Goal: Task Accomplishment & Management: Manage account settings

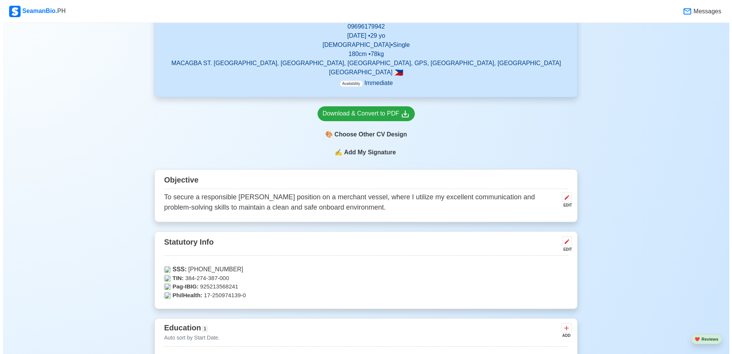
scroll to position [191, 0]
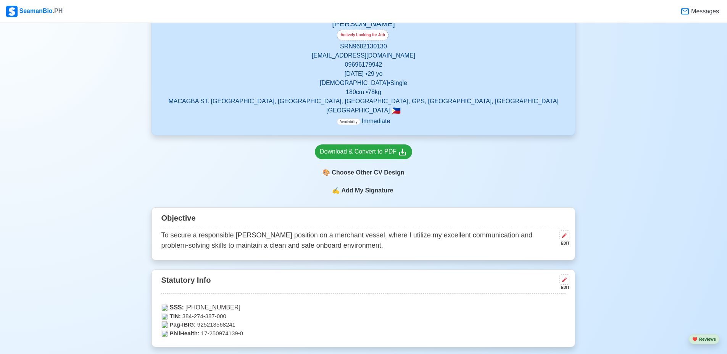
click at [363, 175] on div "🎨 Choose Other CV Design" at bounding box center [363, 173] width 97 height 14
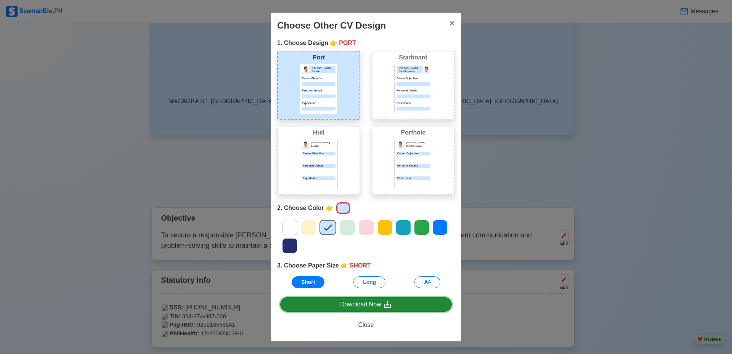
click at [390, 307] on icon at bounding box center [387, 304] width 9 height 9
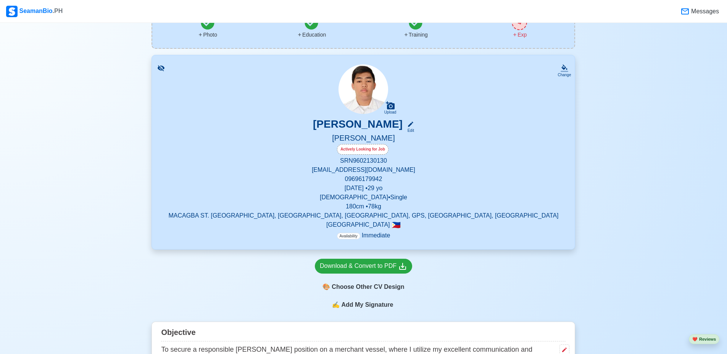
scroll to position [38, 0]
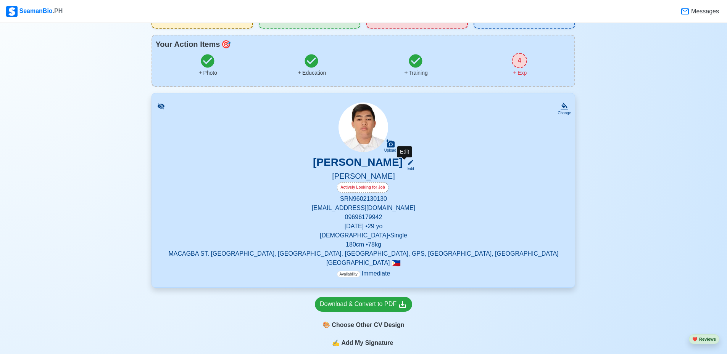
click at [408, 164] on icon at bounding box center [410, 162] width 7 height 7
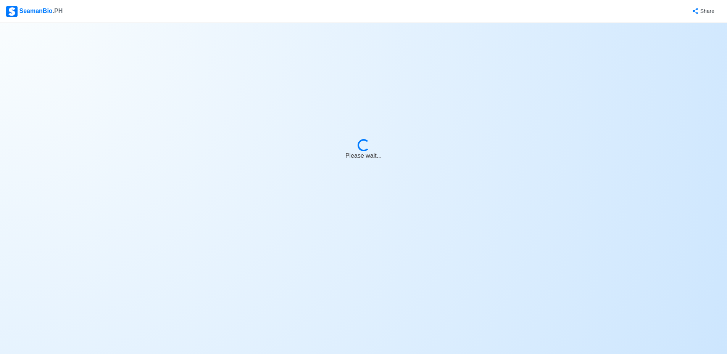
select select "Actively Looking for Job"
select select "Visible for Hiring"
select select "Single"
select select "[DEMOGRAPHIC_DATA]"
select select "PH"
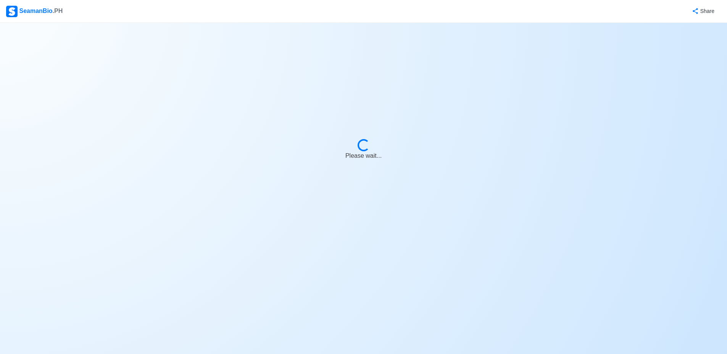
select select "4102416000000"
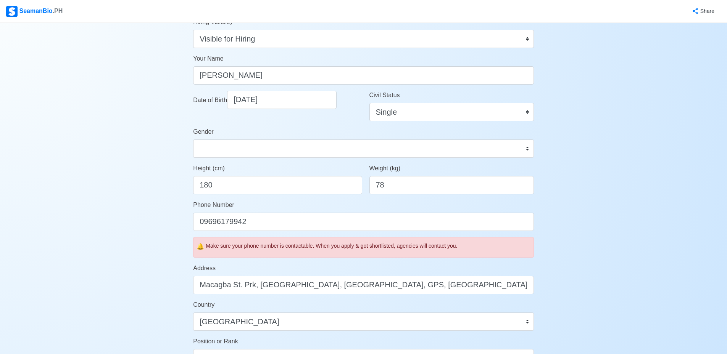
scroll to position [114, 0]
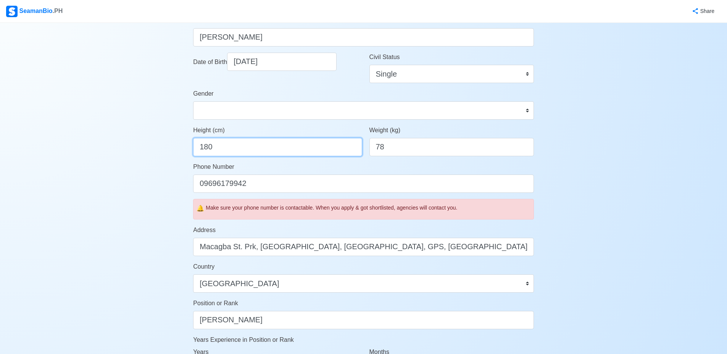
click at [238, 146] on input "180" at bounding box center [277, 147] width 169 height 18
type input "178"
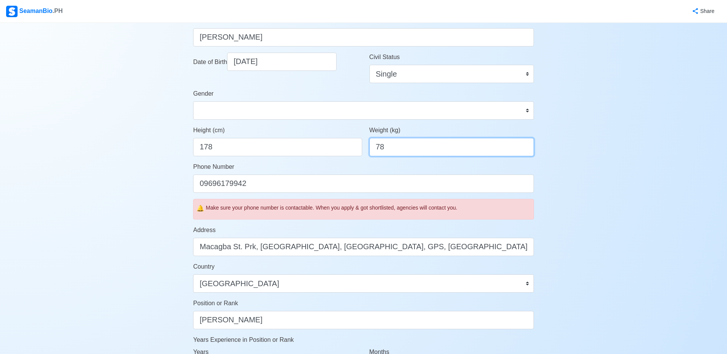
click at [405, 145] on input "78" at bounding box center [451, 147] width 164 height 18
type input "7"
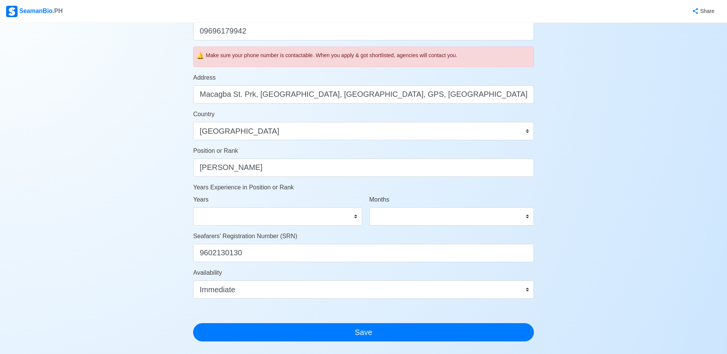
scroll to position [376, 0]
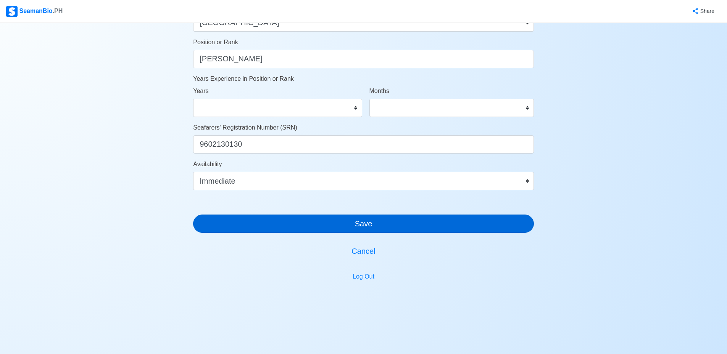
type input "73"
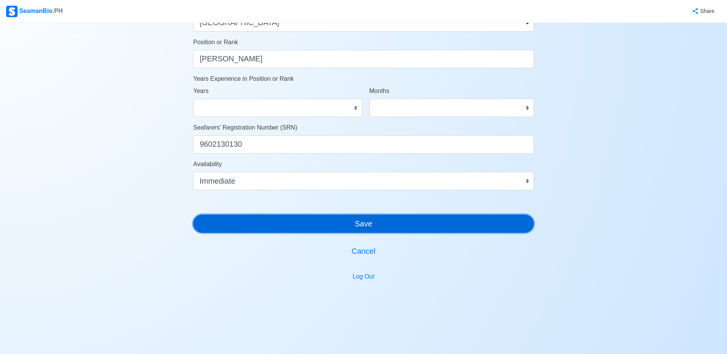
click at [360, 225] on button "Save" at bounding box center [363, 224] width 341 height 18
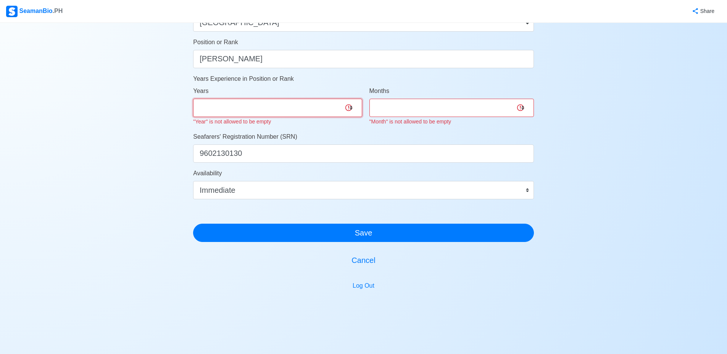
click at [288, 108] on select "0 1 2 3 4 5 6 7 8 9 10 11 12 13 14 15 16 17 18 19 20 21 22 23 24 25 26 27 28 29…" at bounding box center [277, 108] width 169 height 18
select select "0"
click at [193, 99] on select "0 1 2 3 4 5 6 7 8 9 10 11 12 13 14 15 16 17 18 19 20 21 22 23 24 25 26 27 28 29…" at bounding box center [277, 108] width 169 height 18
click at [405, 109] on select "0 1 2 3 4 5 6 7 8 9 10 11" at bounding box center [451, 108] width 164 height 18
select select "0"
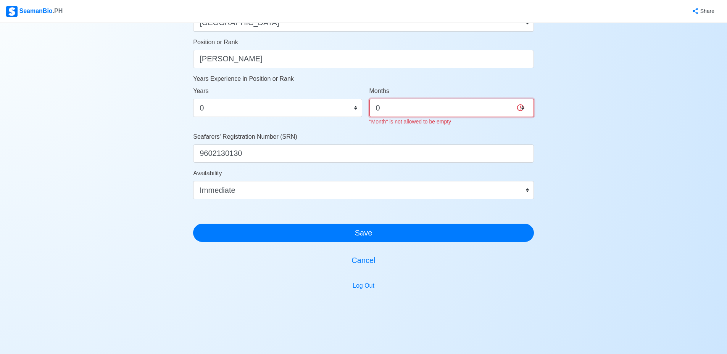
click at [369, 99] on select "0 1 2 3 4 5 6 7 8 9 10 11" at bounding box center [451, 108] width 164 height 18
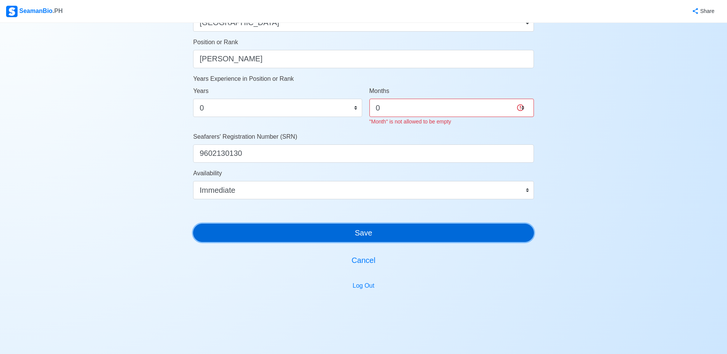
click at [379, 231] on button "Save" at bounding box center [363, 233] width 341 height 18
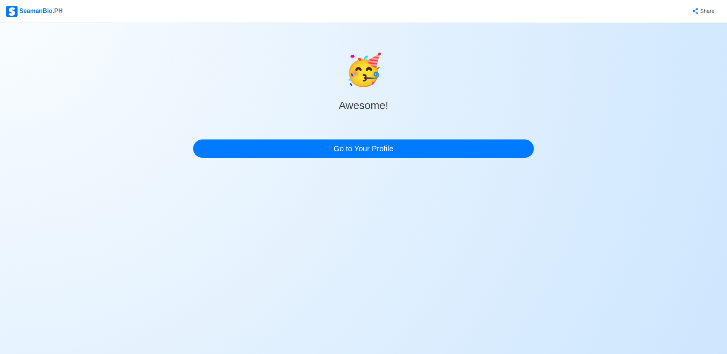
scroll to position [0, 0]
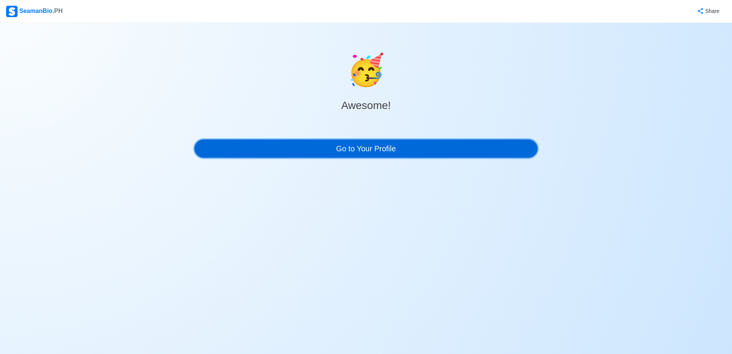
click at [404, 148] on link "Go to Your Profile" at bounding box center [366, 149] width 343 height 18
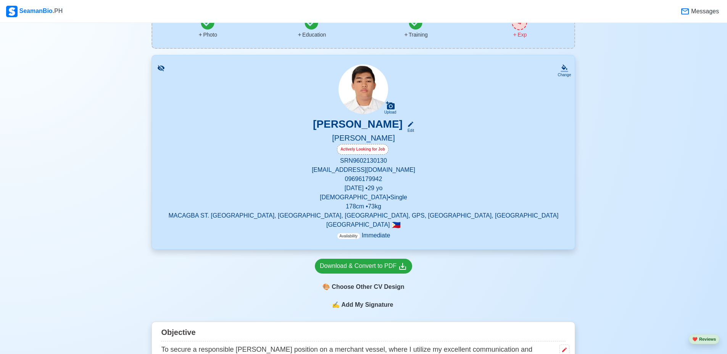
scroll to position [191, 0]
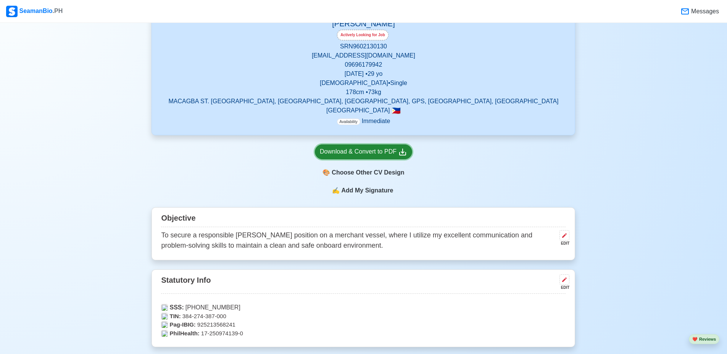
click at [370, 153] on div "Download & Convert to PDF" at bounding box center [363, 152] width 87 height 10
click at [368, 171] on div "🎨 Choose Other CV Design" at bounding box center [363, 173] width 97 height 14
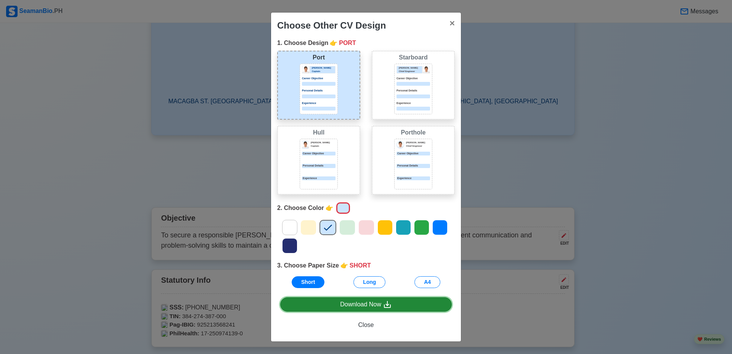
click at [375, 307] on div "Download Now" at bounding box center [366, 305] width 52 height 10
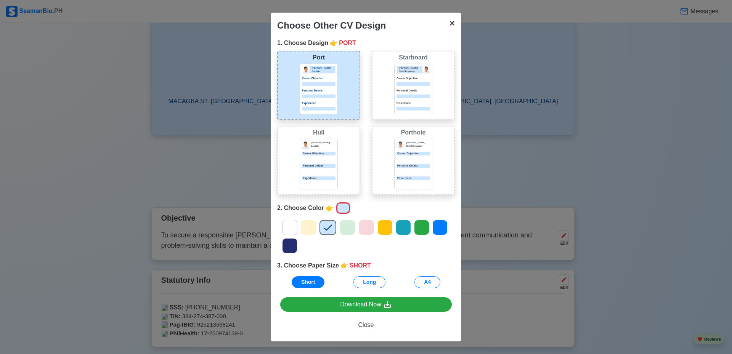
click at [452, 23] on span "×" at bounding box center [452, 23] width 5 height 10
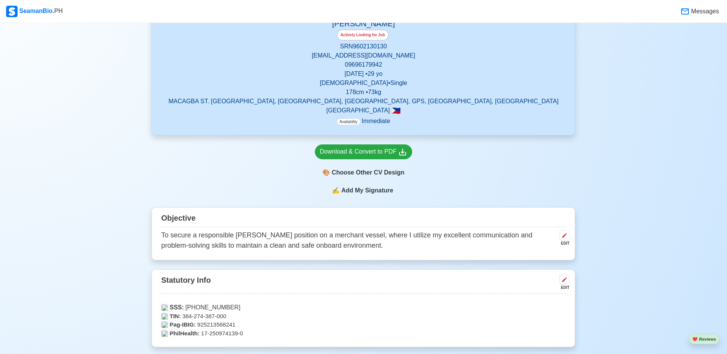
scroll to position [0, 0]
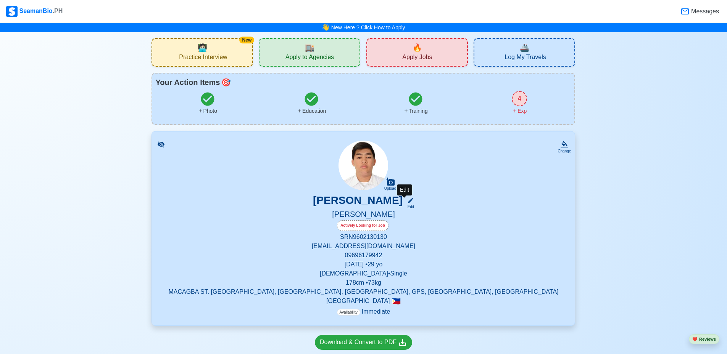
click at [408, 201] on icon at bounding box center [410, 200] width 7 height 7
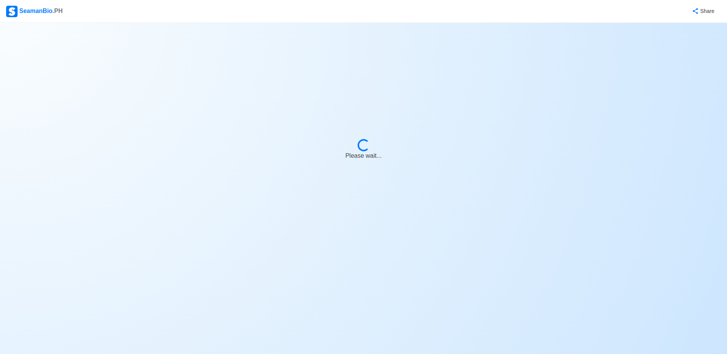
select select "Actively Looking for Job"
select select "Visible for Hiring"
select select "Single"
select select "[DEMOGRAPHIC_DATA]"
select select "PH"
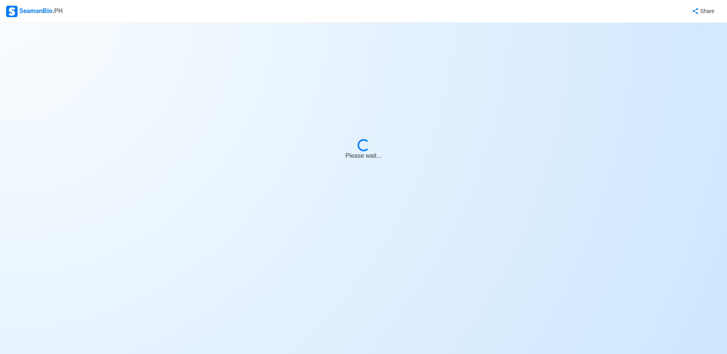
select select "4102416000000"
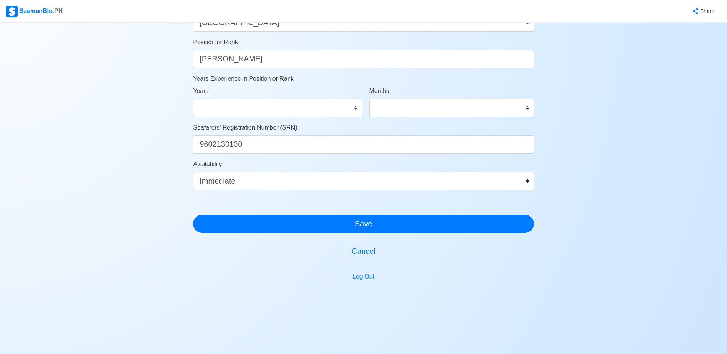
scroll to position [223, 0]
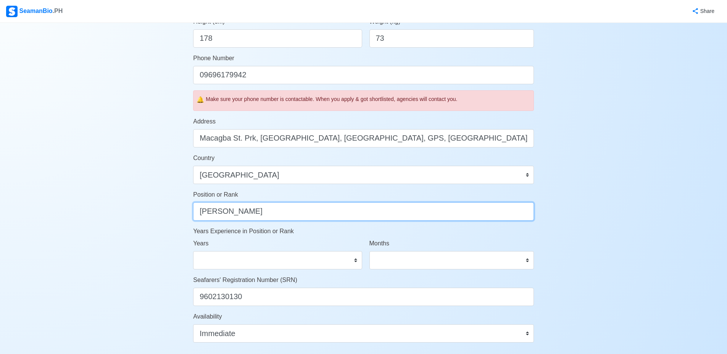
click at [298, 220] on input "[PERSON_NAME]" at bounding box center [363, 212] width 341 height 18
click at [298, 218] on input "[PERSON_NAME]" at bounding box center [363, 212] width 341 height 18
click at [298, 217] on input "[PERSON_NAME]" at bounding box center [363, 212] width 341 height 18
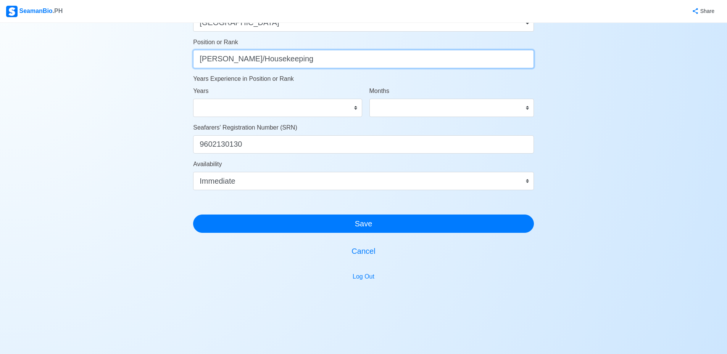
type input "Steward/Housekeeping"
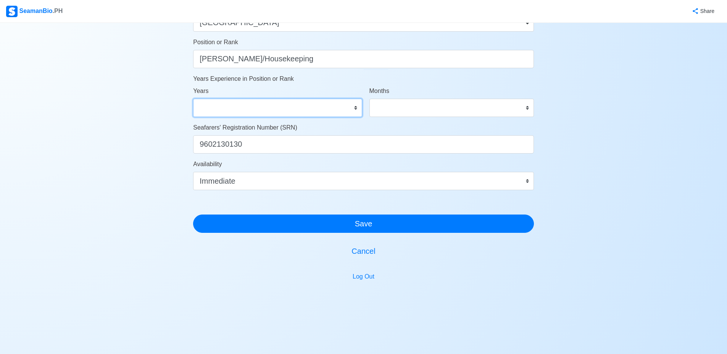
drag, startPoint x: 304, startPoint y: 111, endPoint x: 303, endPoint y: 103, distance: 8.1
click at [304, 111] on select "0 1 2 3 4 5 6 7 8 9 10 11 12 13 14 15 16 17 18 19 20 21 22 23 24 25 26 27 28 29…" at bounding box center [277, 108] width 169 height 18
select select "0"
click at [193, 99] on select "0 1 2 3 4 5 6 7 8 9 10 11 12 13 14 15 16 17 18 19 20 21 22 23 24 25 26 27 28 29…" at bounding box center [277, 108] width 169 height 18
click at [402, 106] on select "0 1 2 3 4 5 6 7 8 9 10 11" at bounding box center [451, 108] width 164 height 18
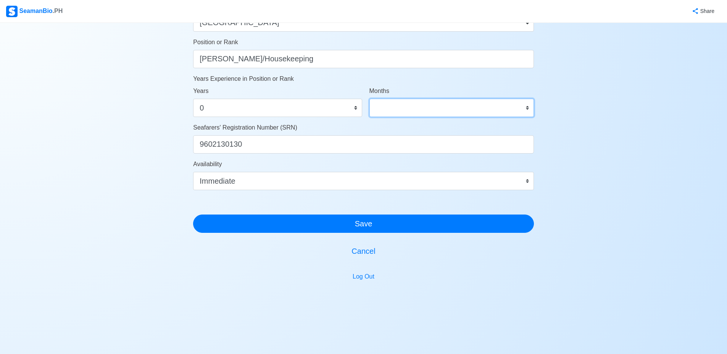
select select "0"
click at [369, 99] on select "0 1 2 3 4 5 6 7 8 9 10 11" at bounding box center [451, 108] width 164 height 18
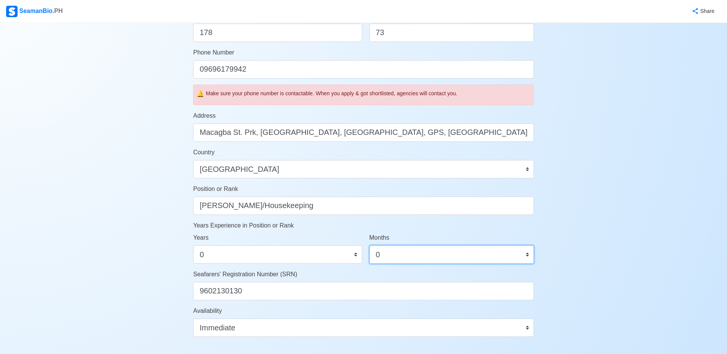
scroll to position [305, 0]
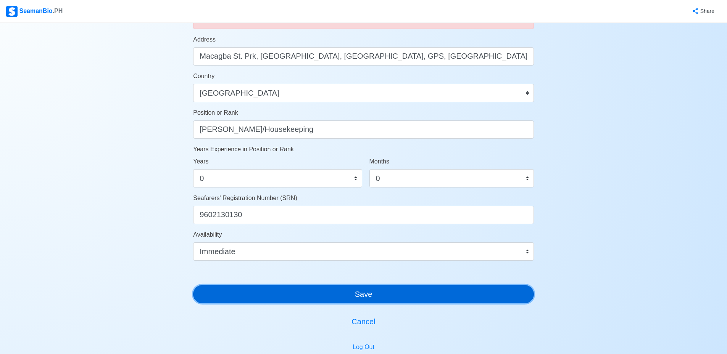
click at [360, 294] on button "Save" at bounding box center [363, 294] width 341 height 18
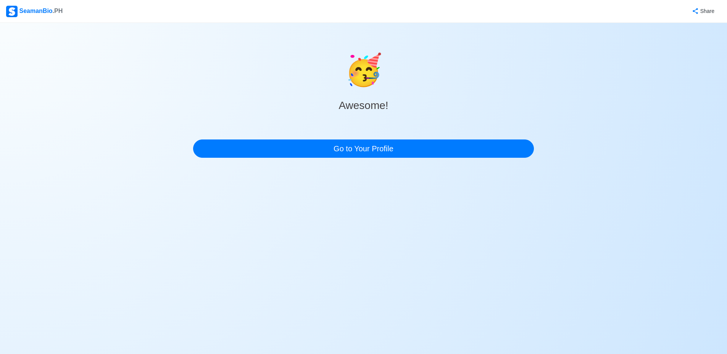
scroll to position [0, 0]
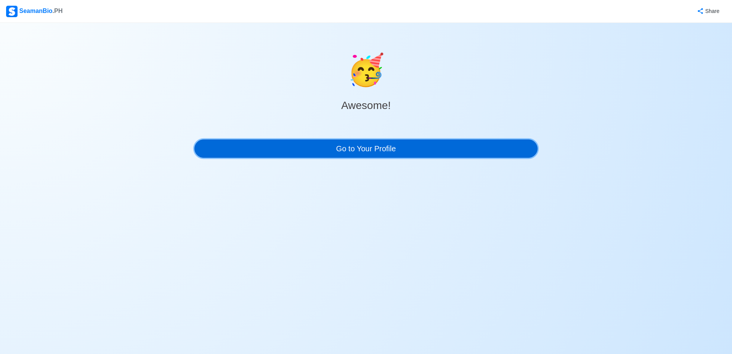
click at [384, 151] on link "Go to Your Profile" at bounding box center [366, 149] width 343 height 18
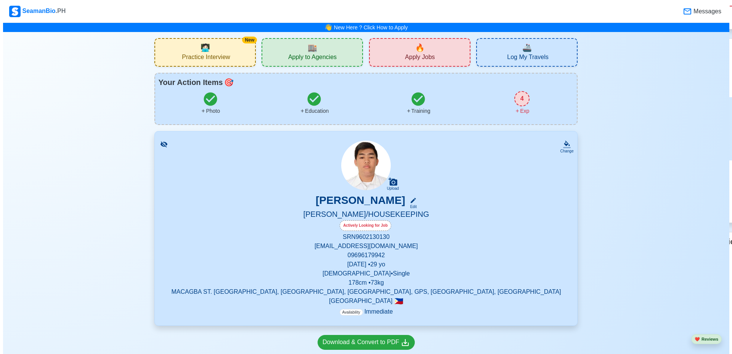
scroll to position [114, 0]
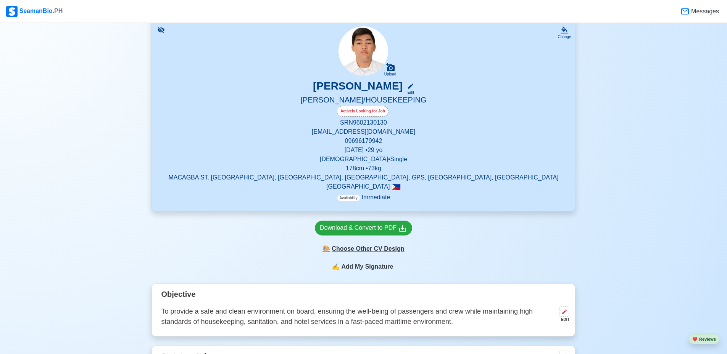
click at [378, 252] on div "🎨 Choose Other CV Design" at bounding box center [363, 249] width 97 height 14
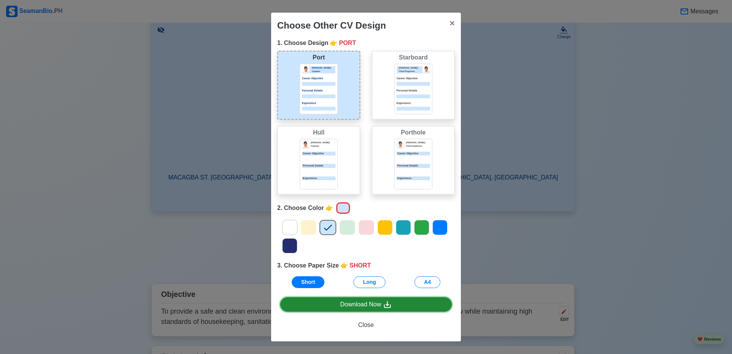
click at [385, 307] on icon at bounding box center [387, 304] width 7 height 7
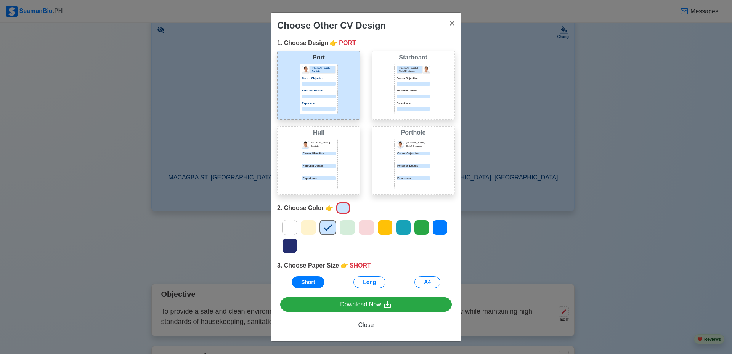
click at [617, 117] on div "Choose Other CV Design × Close 1. Choose Design 👉 PORT Port Donald Cris Captain…" at bounding box center [366, 177] width 732 height 354
